Goal: Navigation & Orientation: Find specific page/section

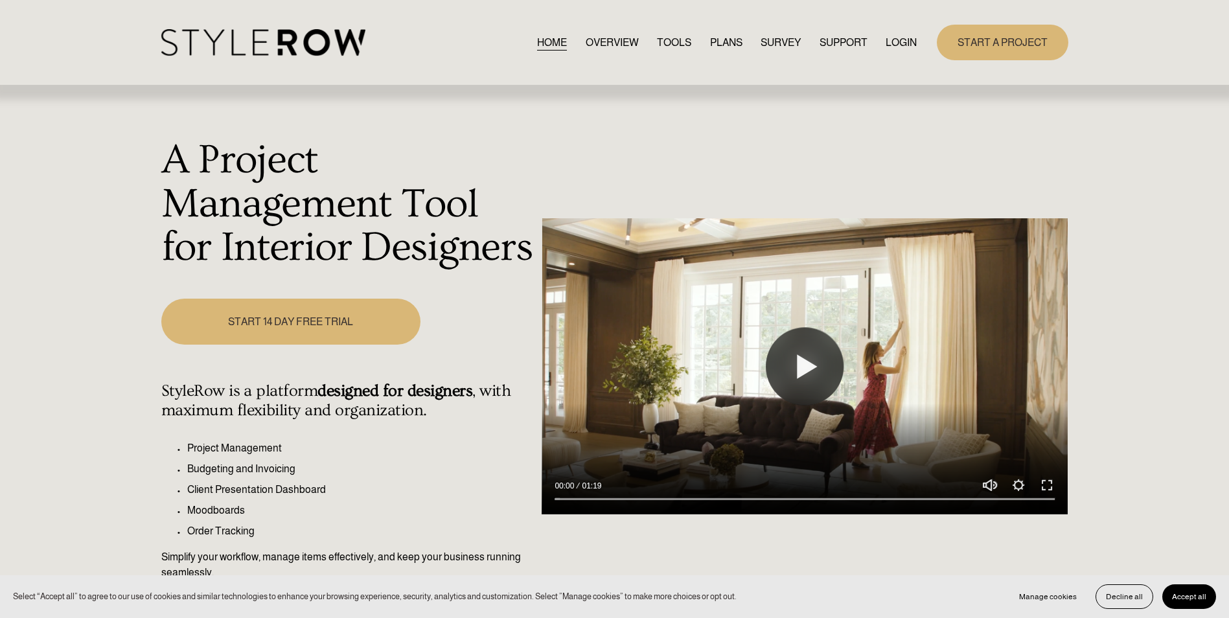
click at [904, 39] on link "LOGIN" at bounding box center [901, 42] width 31 height 17
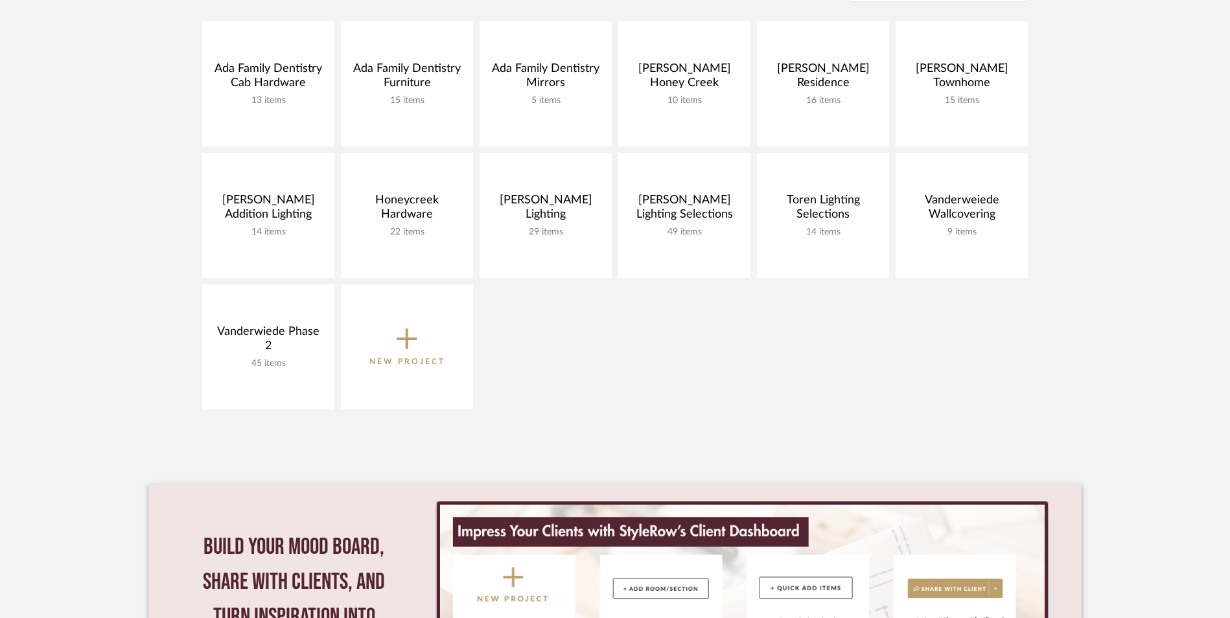
scroll to position [324, 0]
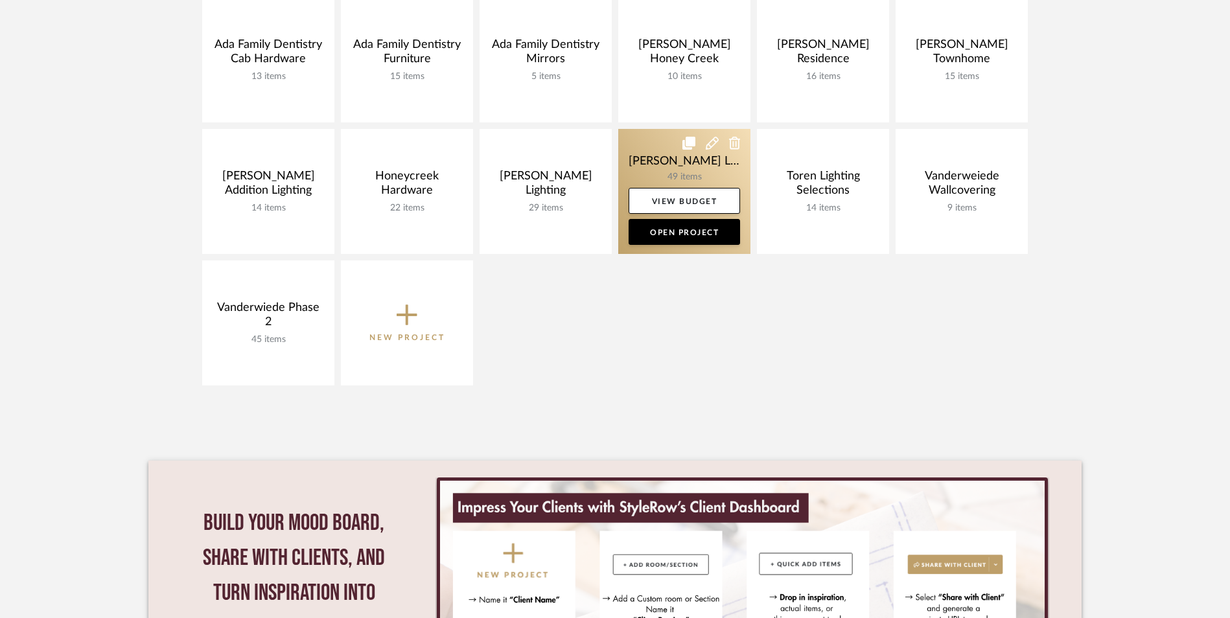
click at [655, 154] on link at bounding box center [684, 191] width 132 height 125
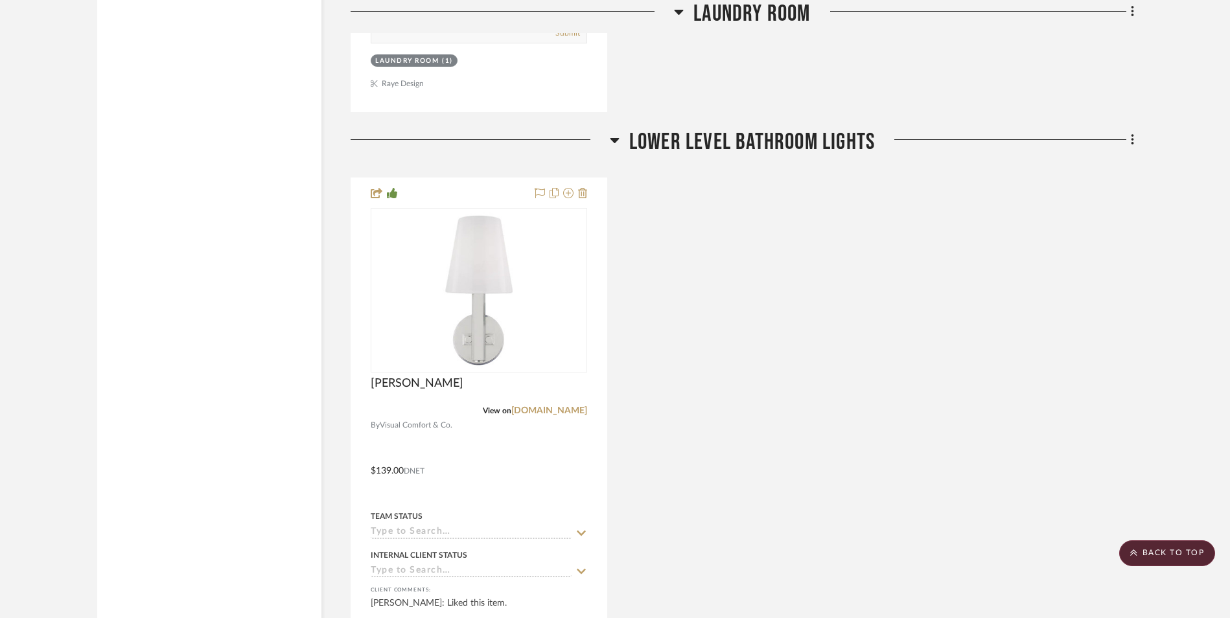
scroll to position [13351, 0]
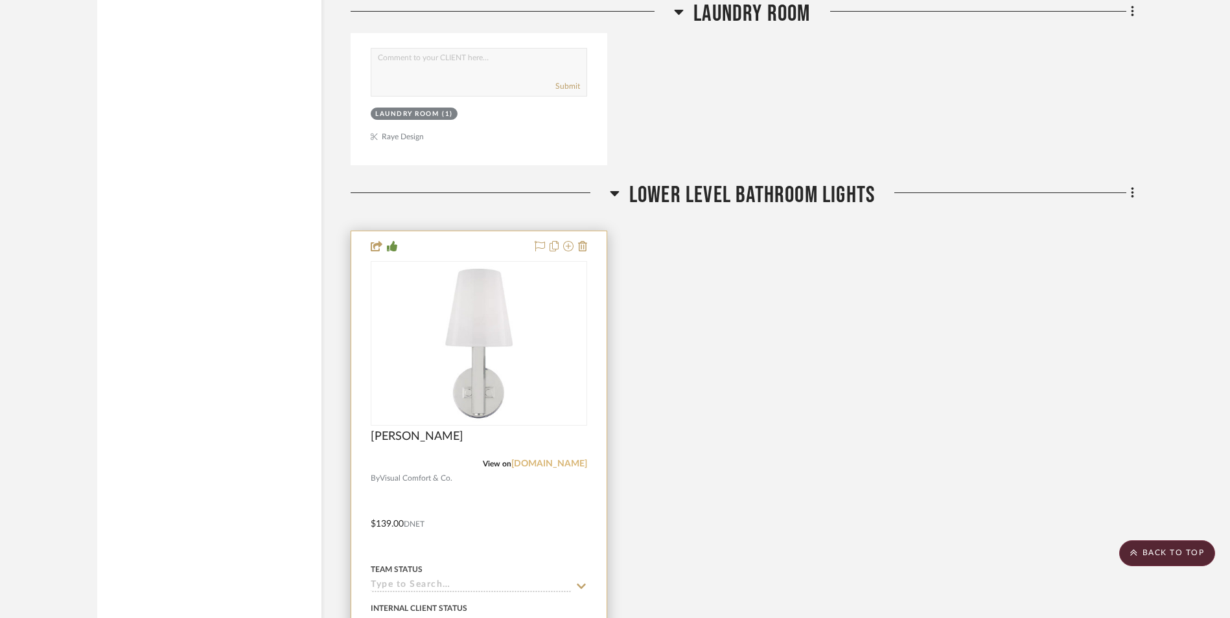
click at [546, 460] on link "visualcomfort.com" at bounding box center [549, 464] width 76 height 9
